Goal: Information Seeking & Learning: Find specific fact

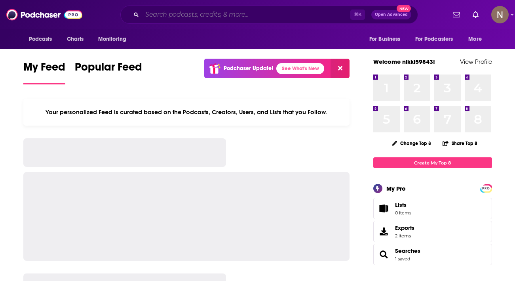
click at [225, 18] on input "Search podcasts, credits, & more..." at bounding box center [246, 14] width 208 height 13
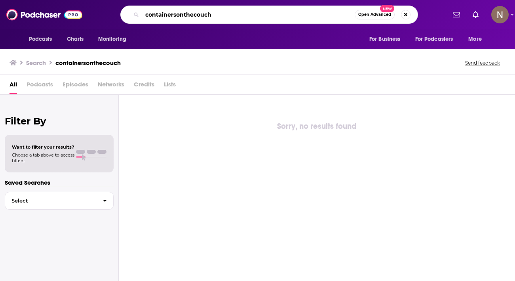
click at [177, 16] on input "containersonthecouch" at bounding box center [248, 14] width 213 height 13
click at [186, 16] on input "containers onthecouch" at bounding box center [248, 14] width 213 height 13
click at [197, 15] on input "containers on thecouch" at bounding box center [248, 14] width 213 height 13
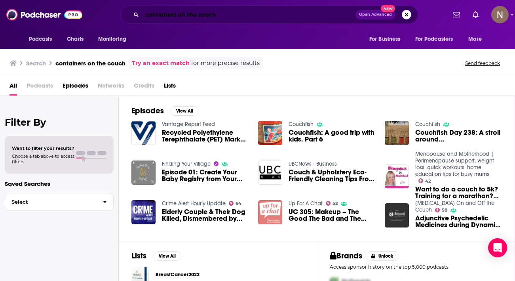
click at [181, 15] on input "containers on the couch" at bounding box center [248, 14] width 213 height 13
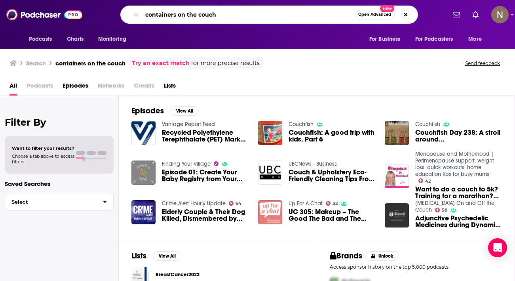
click at [181, 15] on input "containers on the couch" at bounding box center [248, 14] width 213 height 13
type input "containers from the couch"
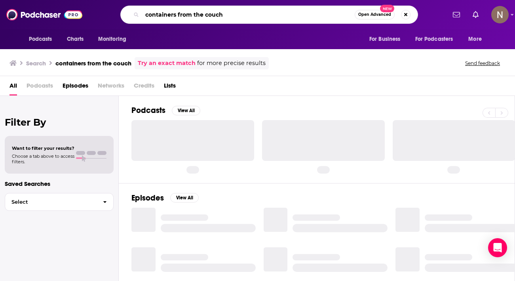
click at [181, 15] on input "containers from the couch" at bounding box center [248, 14] width 213 height 13
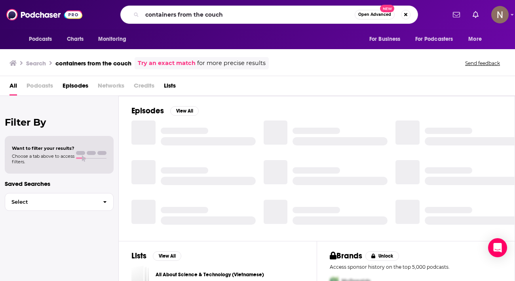
click at [242, 90] on div "All Podcasts Episodes Networks Credits Lists" at bounding box center [259, 87] width 499 height 16
